Goal: Check status: Check status

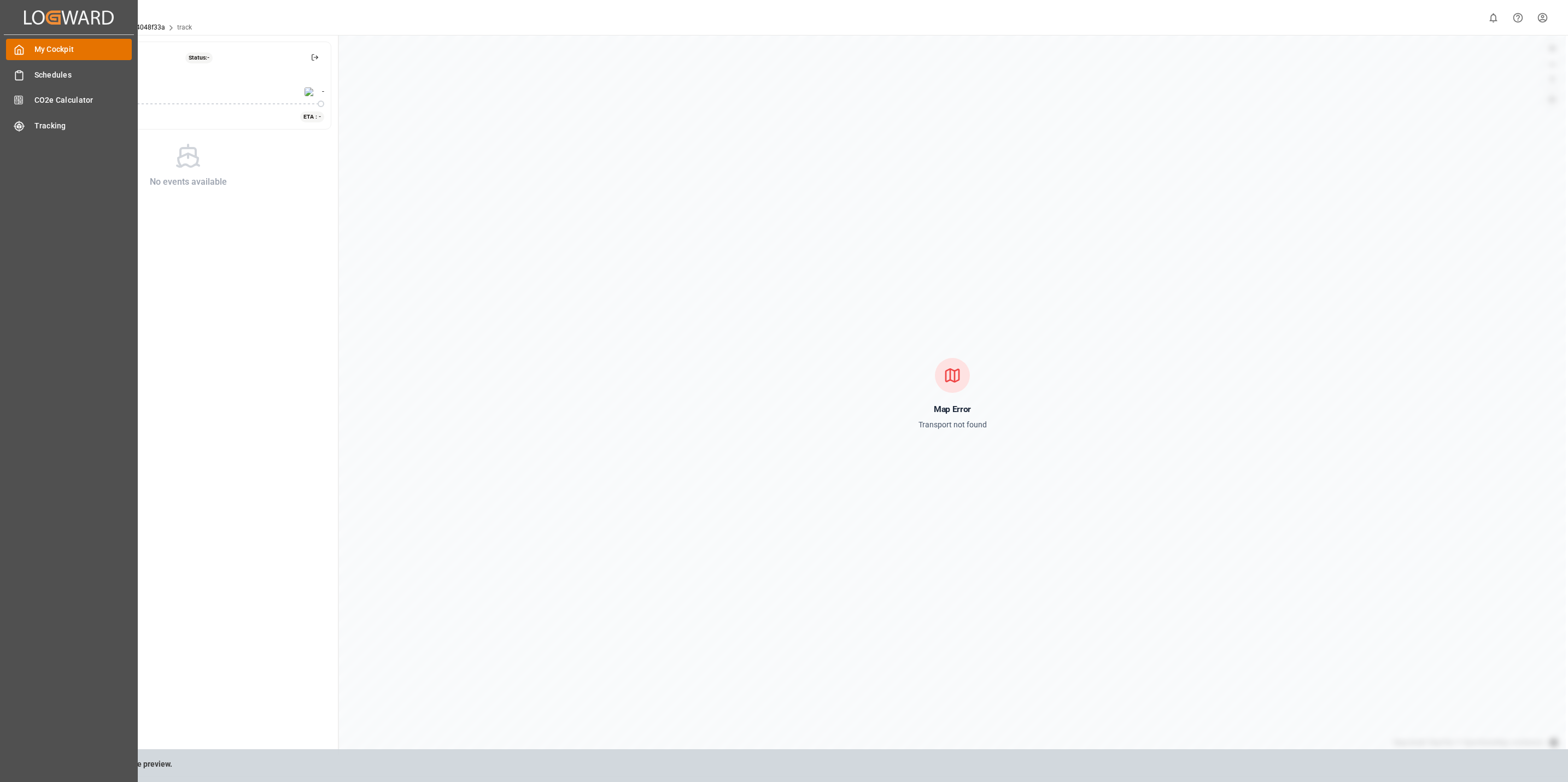
click at [11, 48] on div at bounding box center [16, 49] width 18 height 11
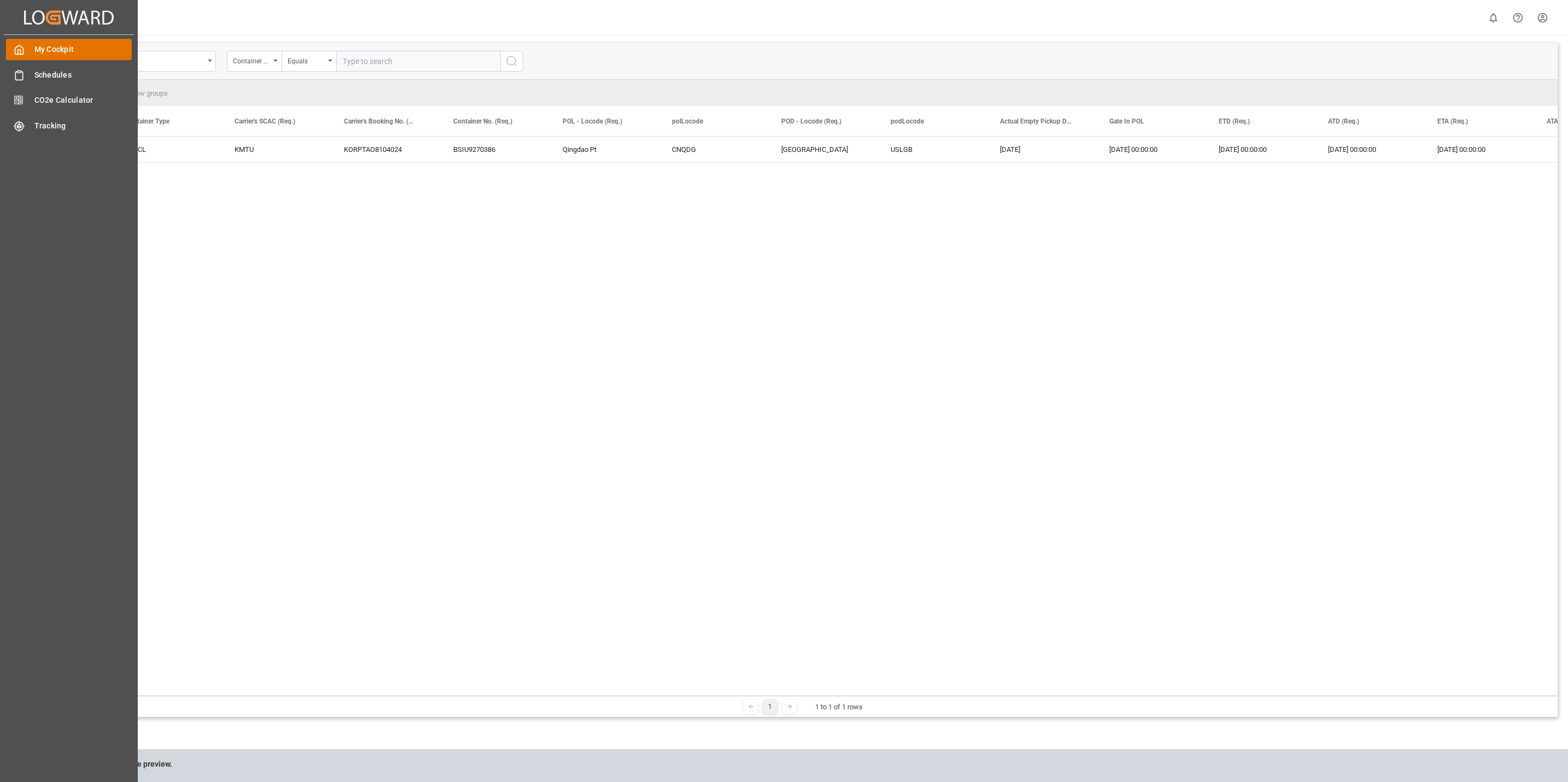
click at [27, 50] on div "My Cockpit My Cockpit" at bounding box center [69, 49] width 126 height 21
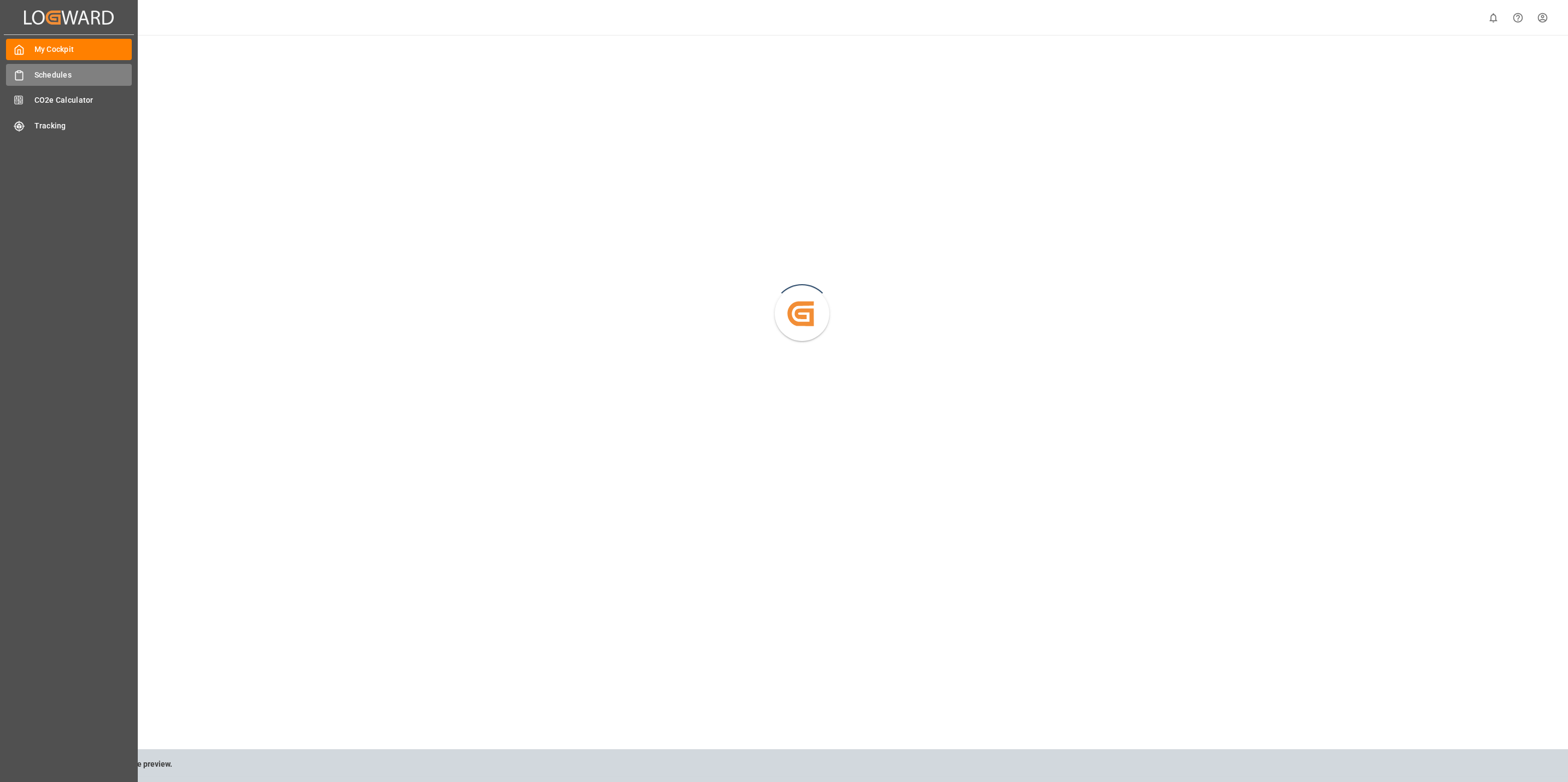
click at [27, 66] on div "Schedules Schedules" at bounding box center [69, 74] width 126 height 21
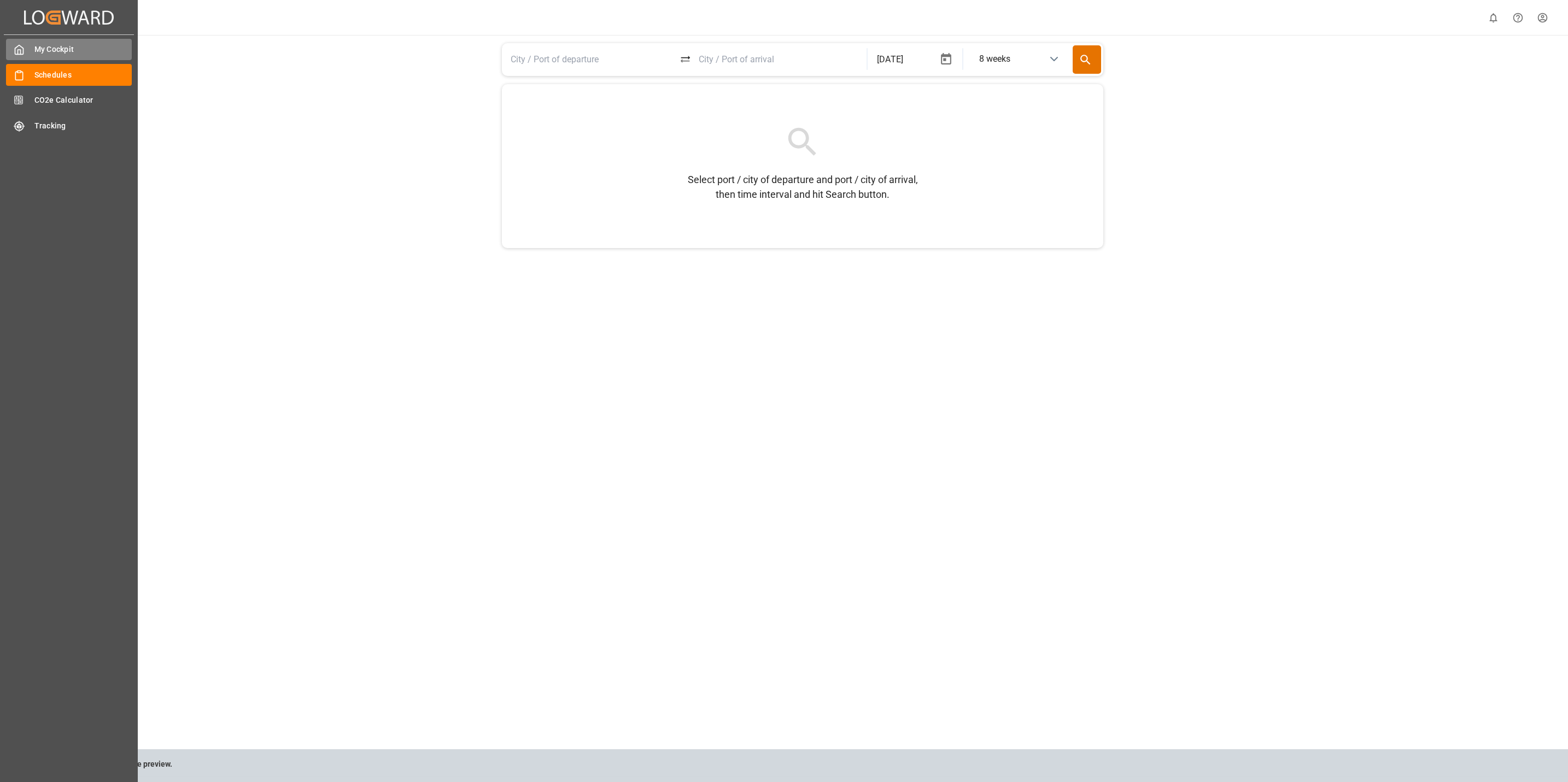
click at [35, 46] on span "My Cockpit" at bounding box center [83, 49] width 98 height 11
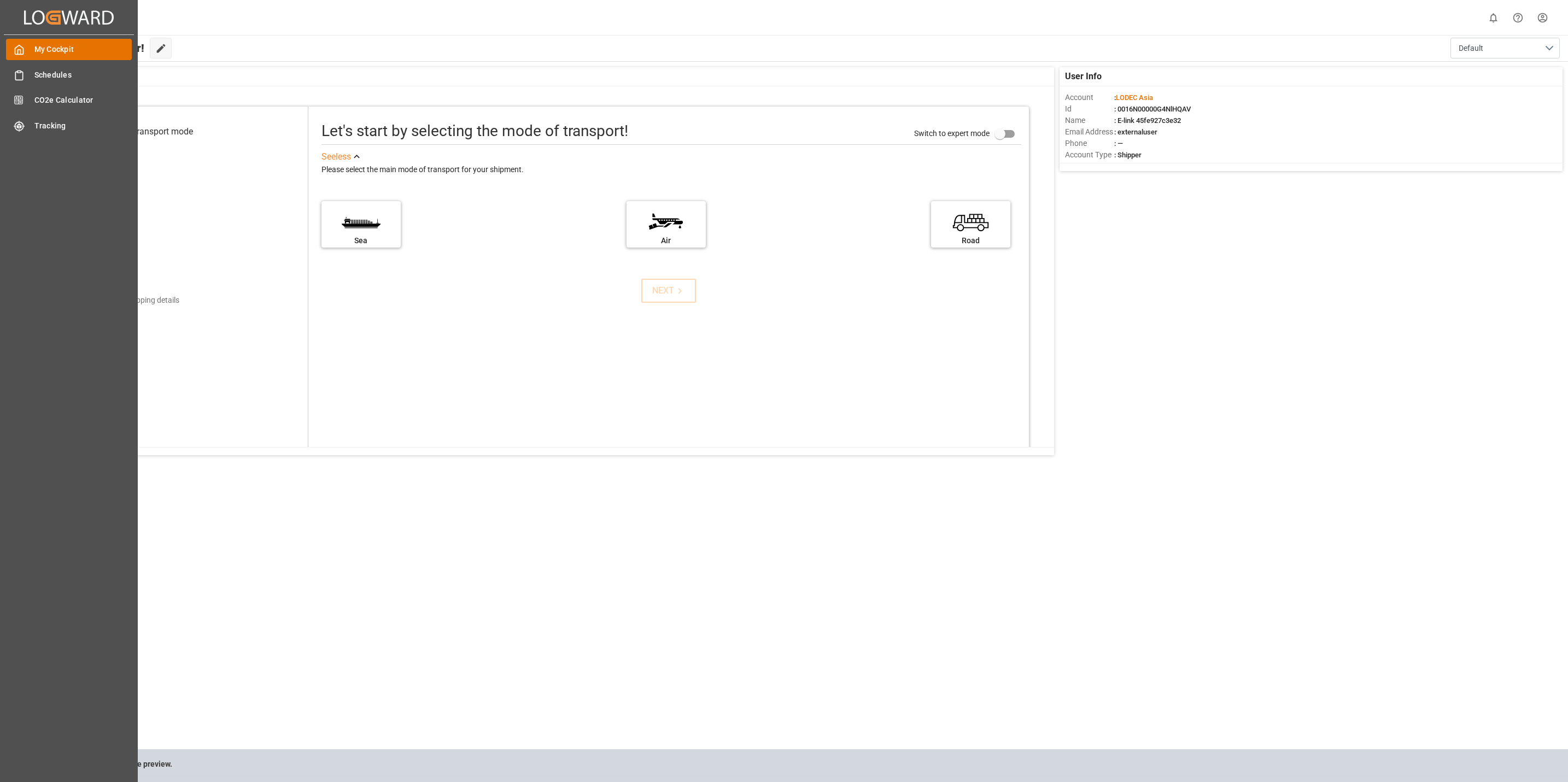
click at [20, 46] on icon at bounding box center [19, 50] width 11 height 11
click at [64, 48] on span "My Cockpit" at bounding box center [83, 49] width 98 height 11
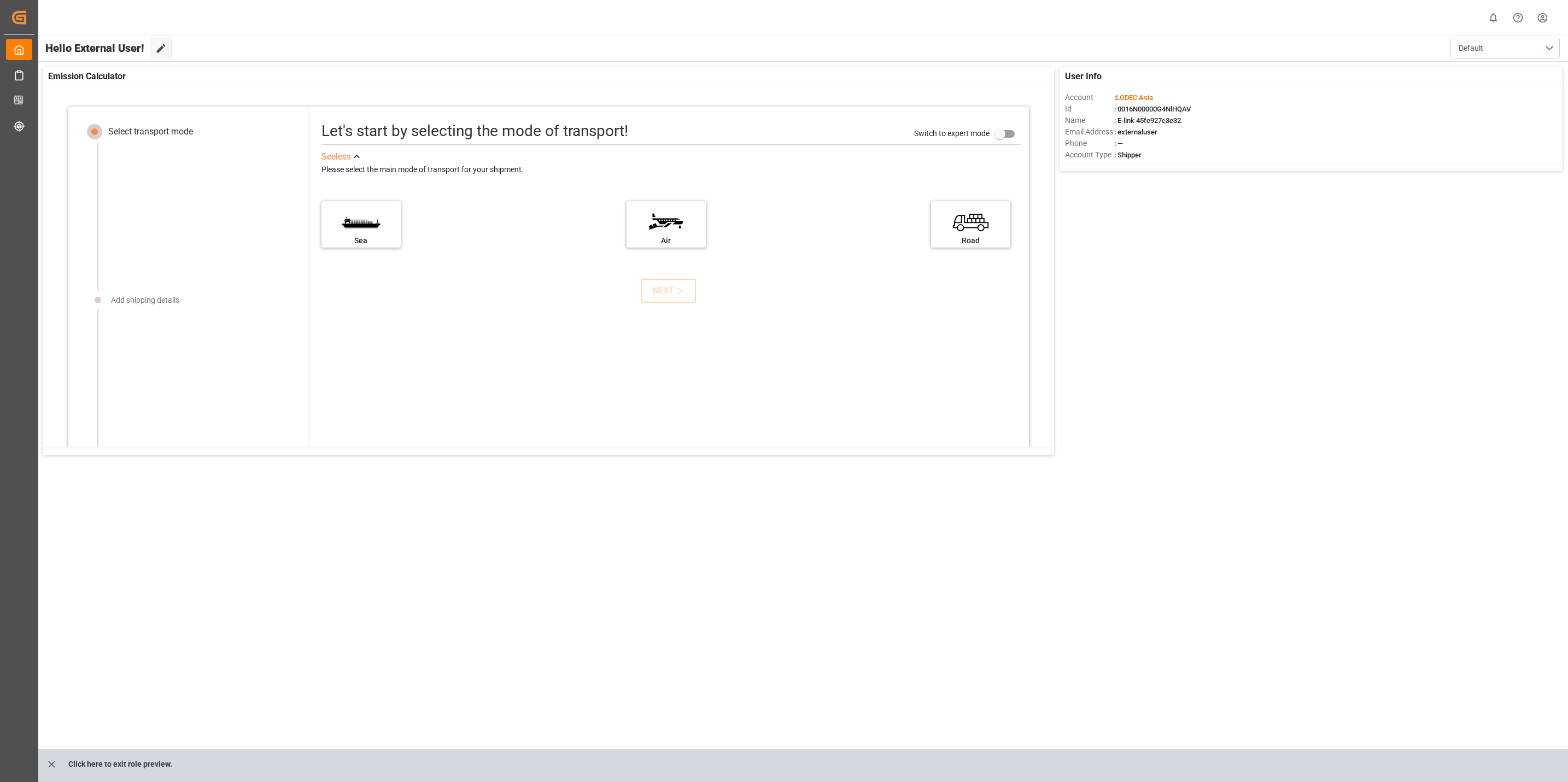
click at [1490, 17] on icon "show 0 new notifications" at bounding box center [1493, 18] width 7 height 9
click at [1547, 15] on html "Created by potrace 1.15, written by Peter Selinger 2001-2017 Created by potrace…" at bounding box center [784, 391] width 1568 height 782
click at [1399, 86] on span "Exit" at bounding box center [1403, 84] width 17 height 10
